Goal: Transaction & Acquisition: Obtain resource

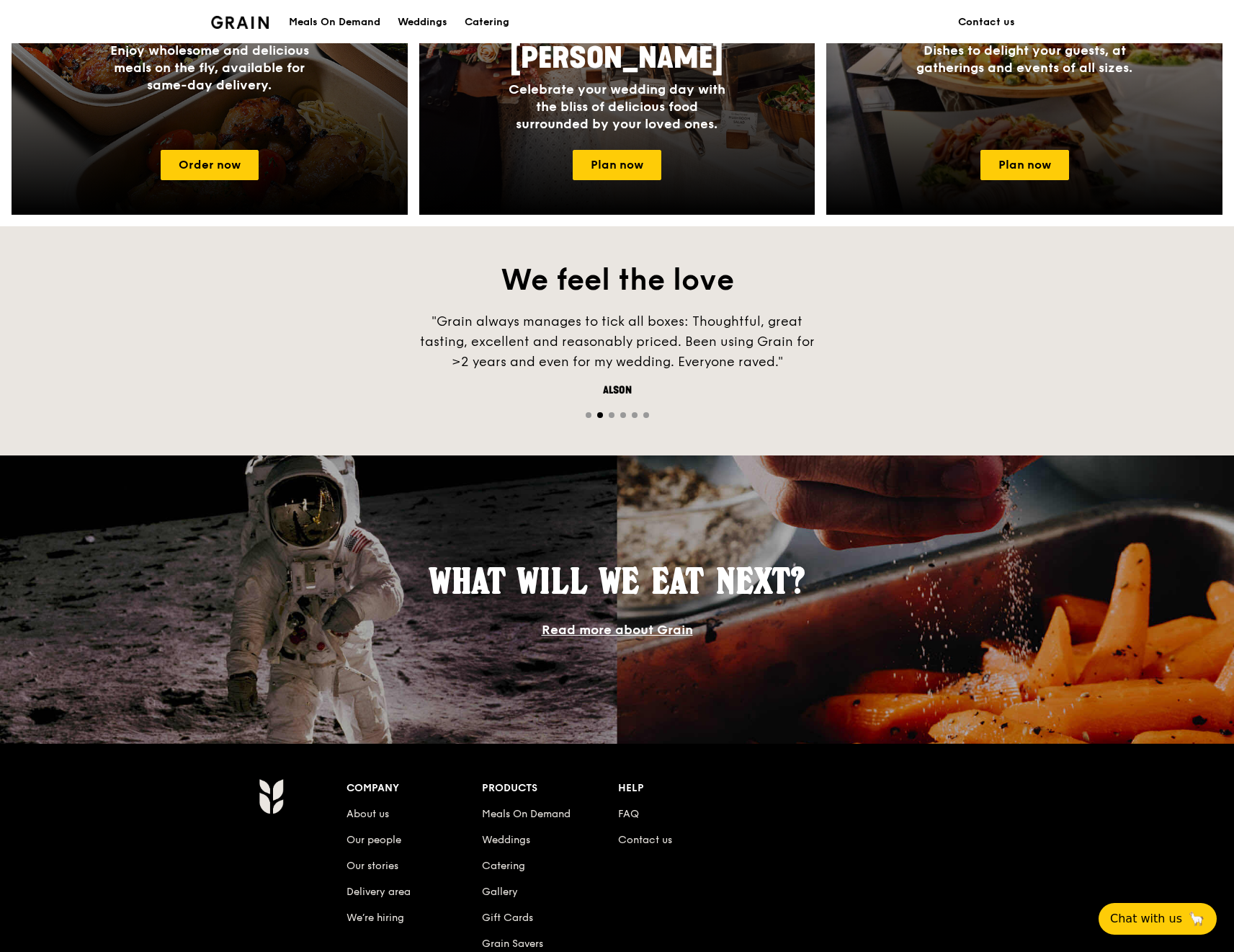
scroll to position [984, 0]
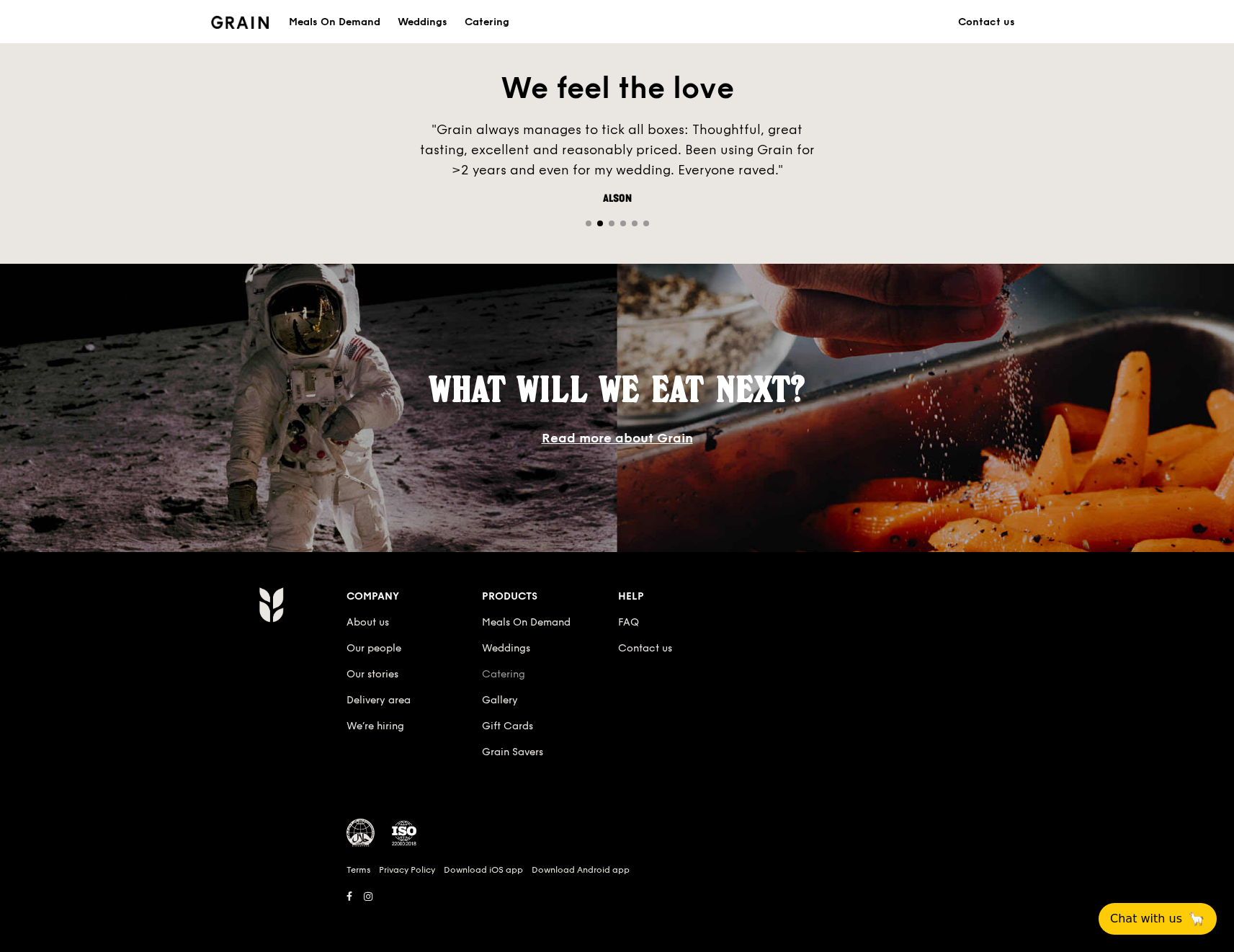
click at [454, 214] on link "Catering" at bounding box center [503, 674] width 43 height 12
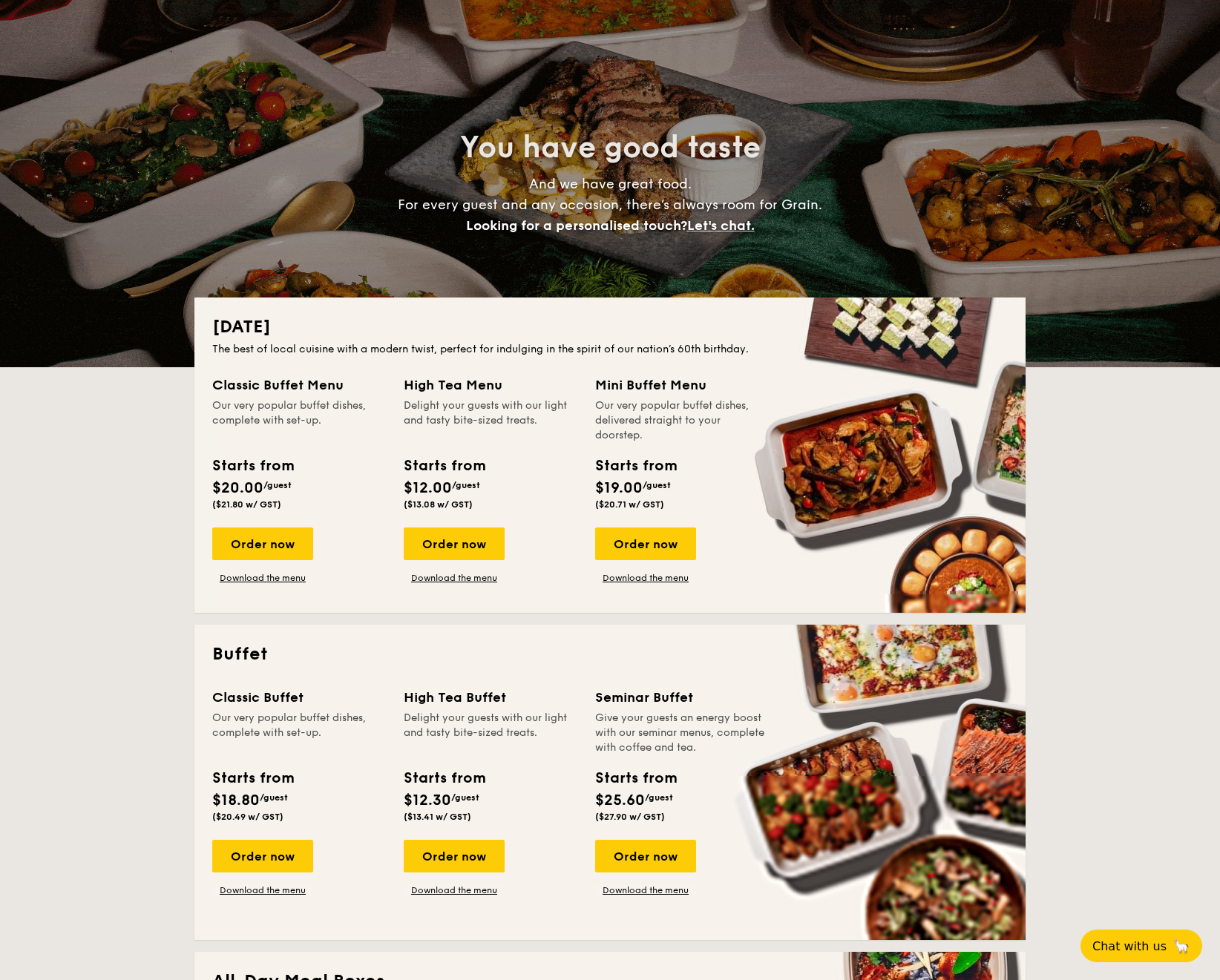
scroll to position [74, 0]
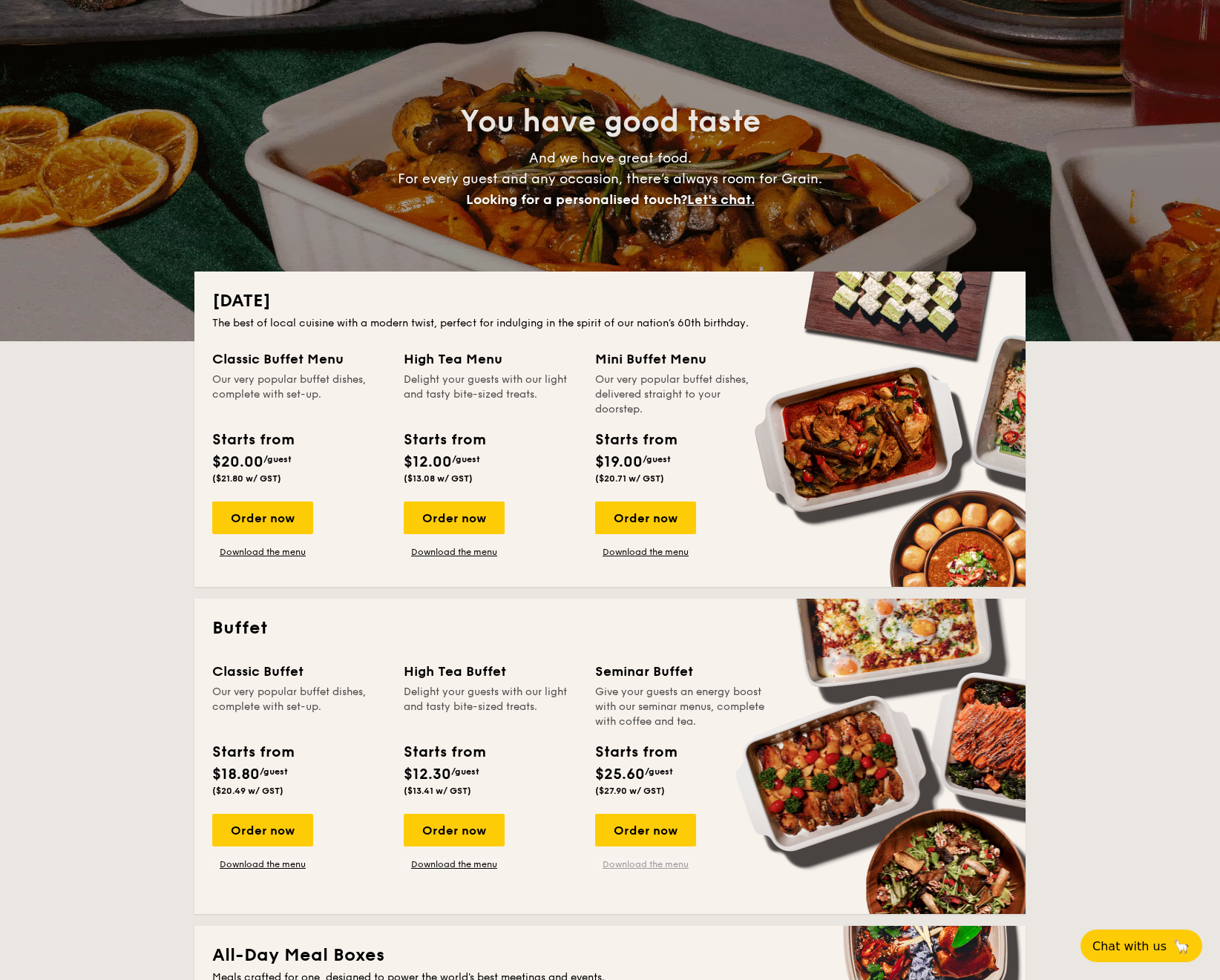
click at [640, 863] on link "Download the menu" at bounding box center [645, 864] width 101 height 12
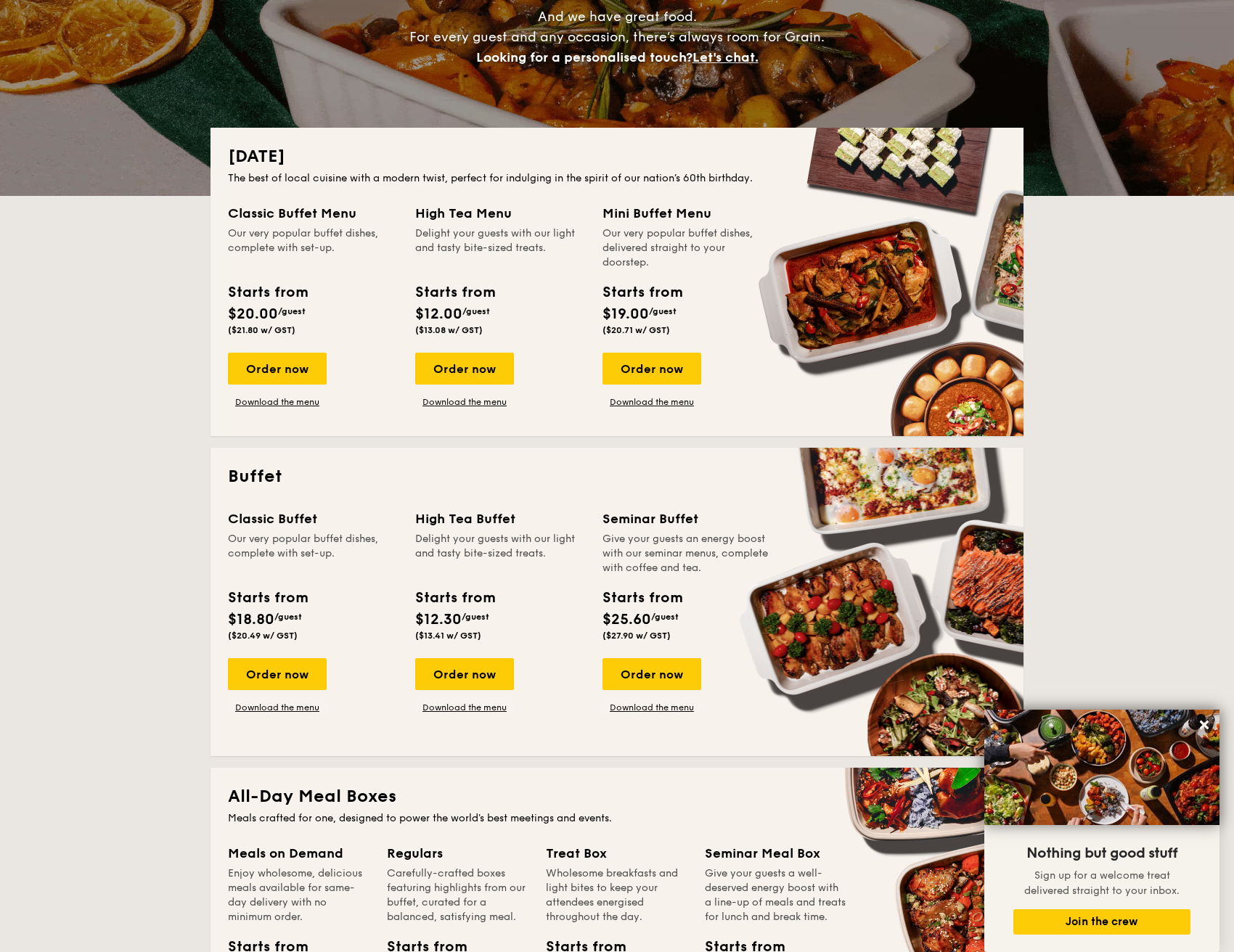
scroll to position [203, 0]
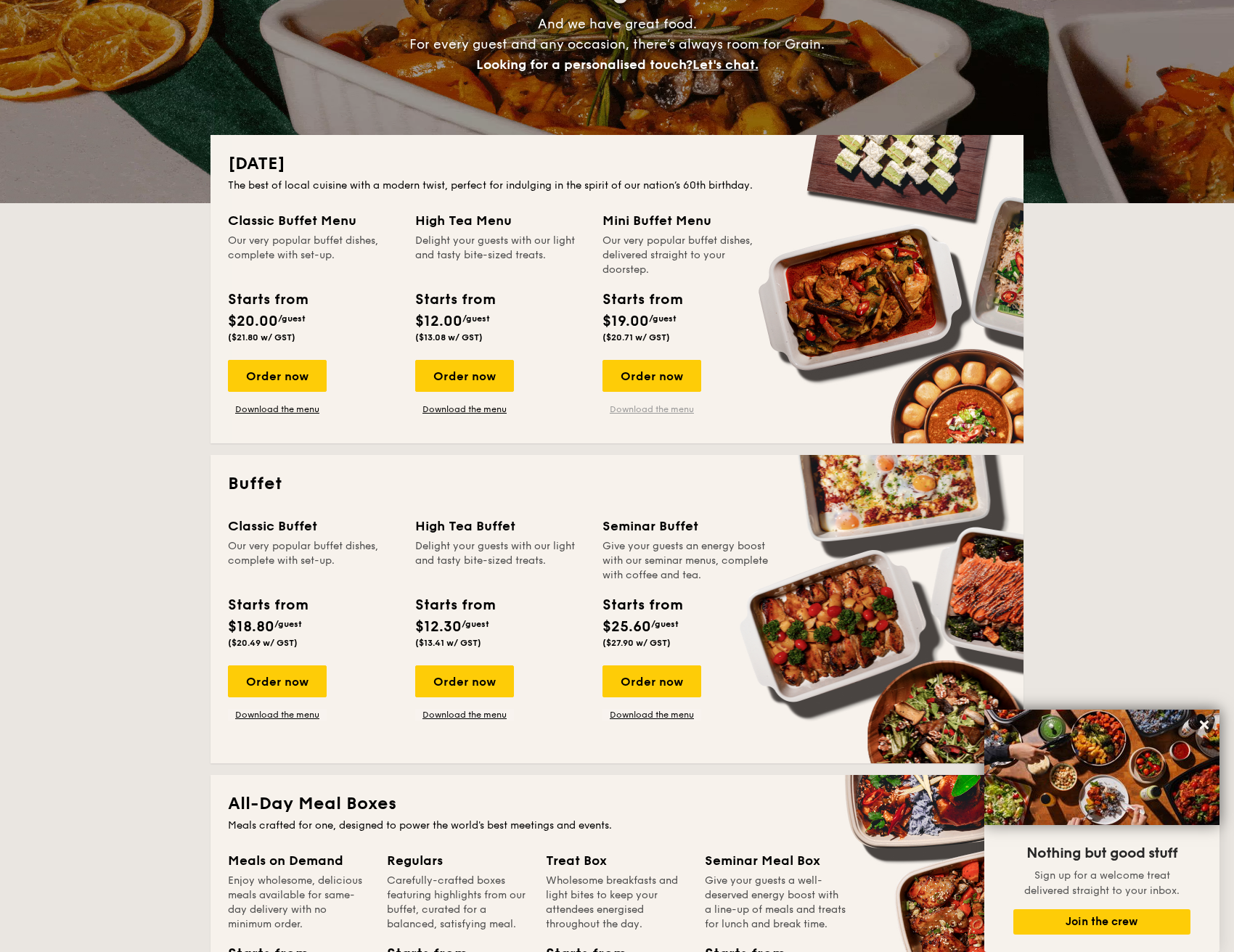
click at [660, 410] on link "Download the menu" at bounding box center [652, 409] width 99 height 11
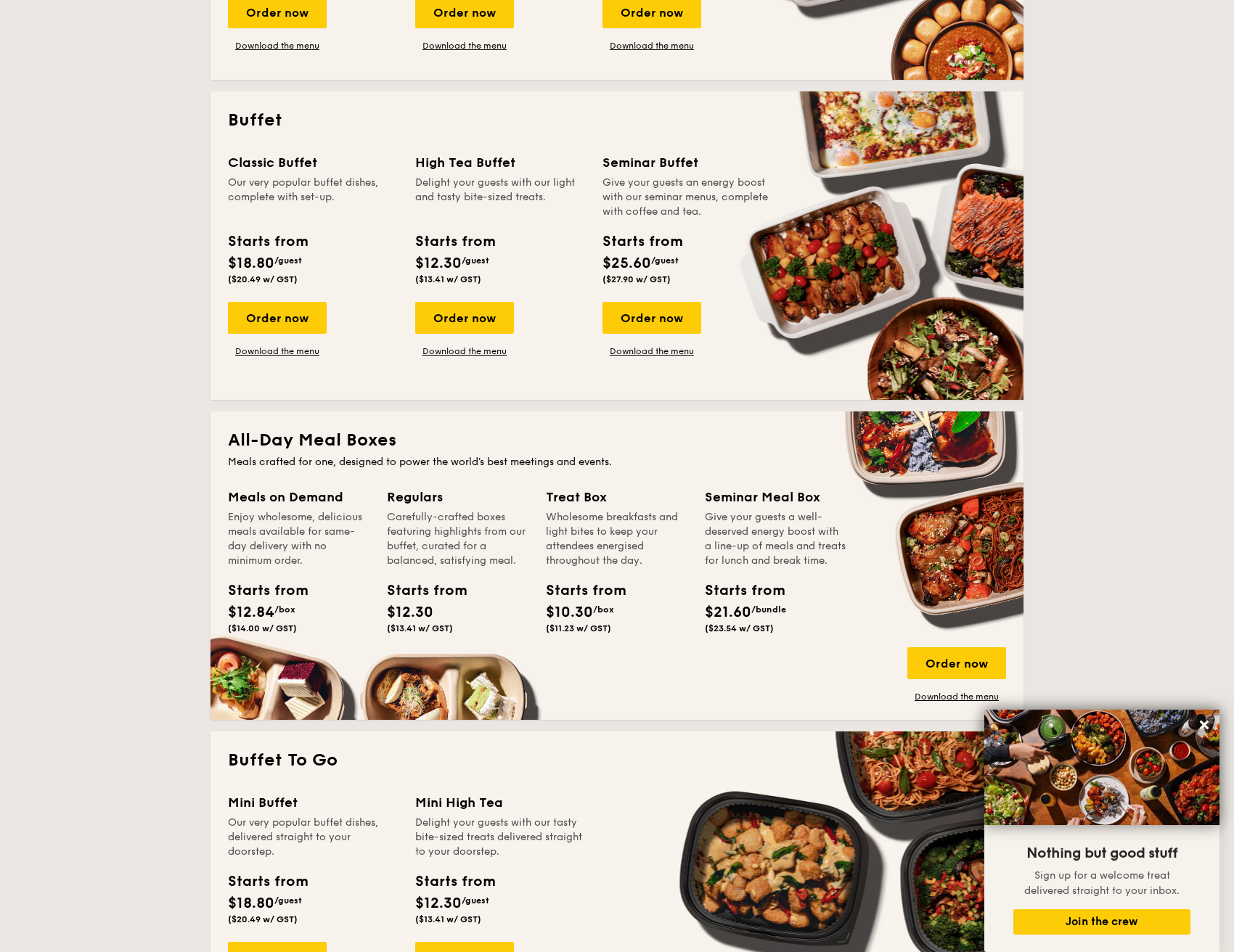
scroll to position [566, 0]
